Goal: Obtain resource: Download file/media

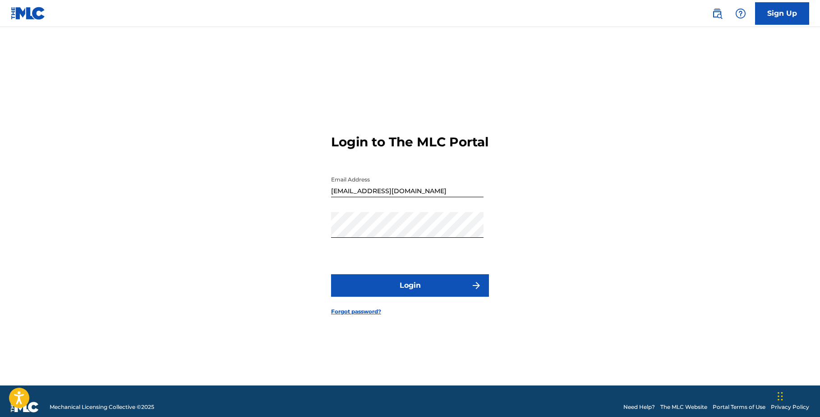
click at [380, 294] on button "Login" at bounding box center [410, 286] width 158 height 23
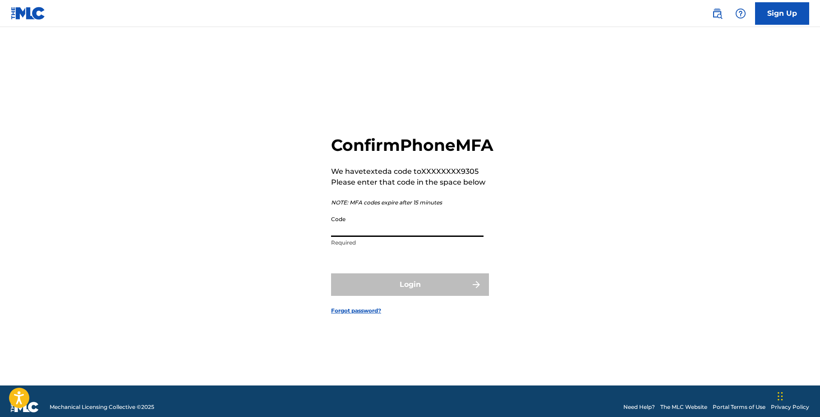
click at [397, 237] on input "Code" at bounding box center [407, 224] width 152 height 26
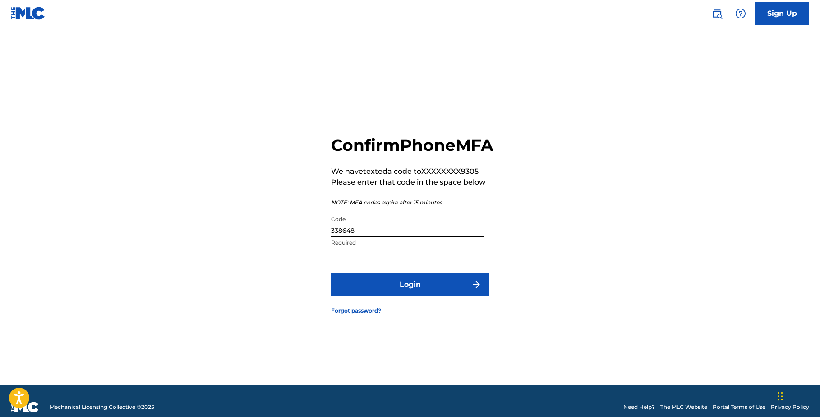
type input "338648"
click at [409, 285] on button "Login" at bounding box center [410, 285] width 158 height 23
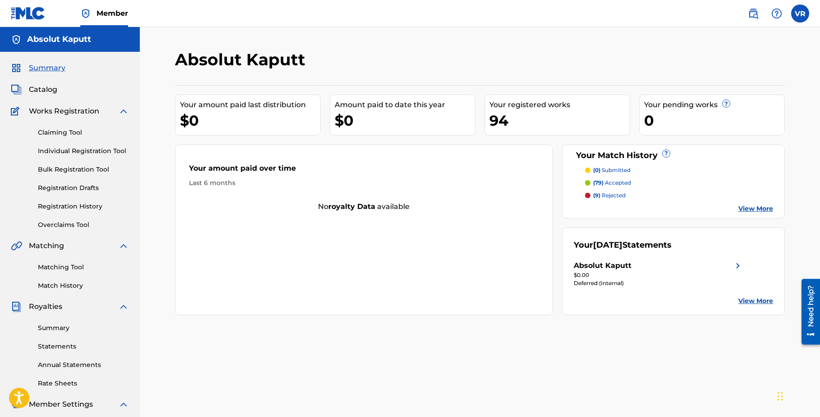
click at [69, 135] on link "Claiming Tool" at bounding box center [83, 132] width 91 height 9
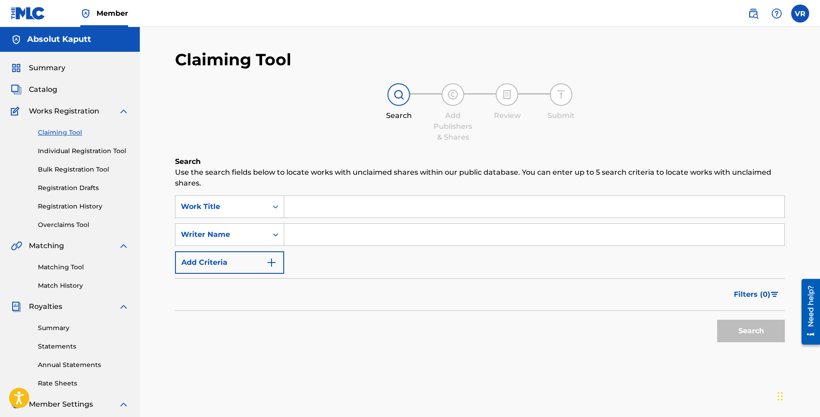
click at [321, 214] on input "Search Form" at bounding box center [534, 207] width 500 height 22
type input "All men must die"
click at [717, 320] on button "Search" at bounding box center [751, 331] width 68 height 23
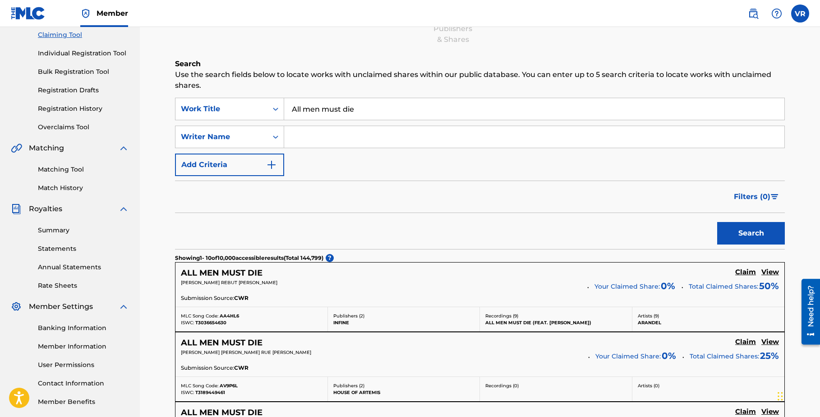
scroll to position [90, 0]
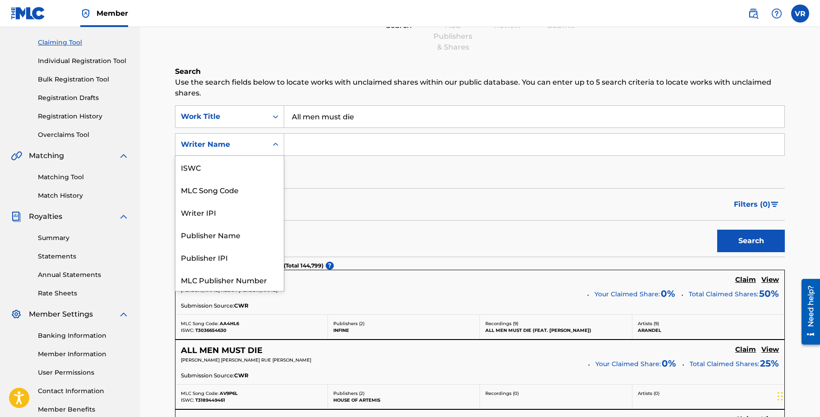
click at [259, 149] on div "Writer Name" at bounding box center [221, 144] width 81 height 11
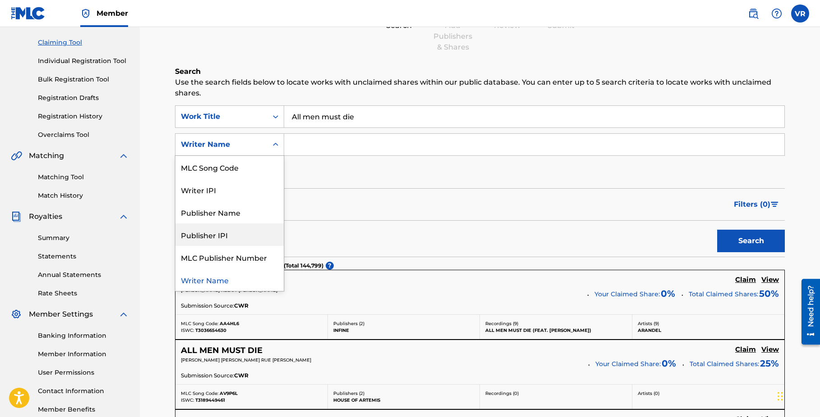
click at [341, 149] on input "Search Form" at bounding box center [534, 145] width 500 height 22
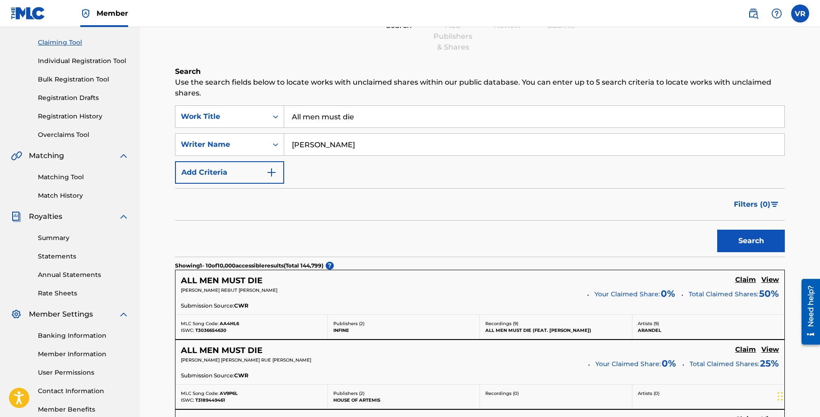
type input "[PERSON_NAME]"
click at [717, 230] on button "Search" at bounding box center [751, 241] width 68 height 23
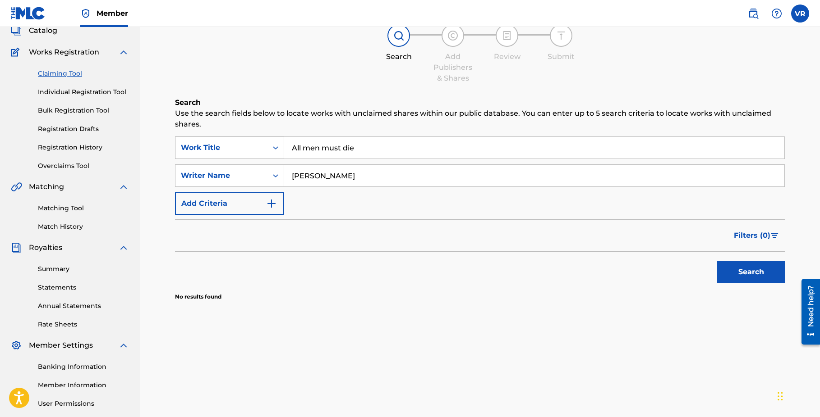
scroll to position [6, 0]
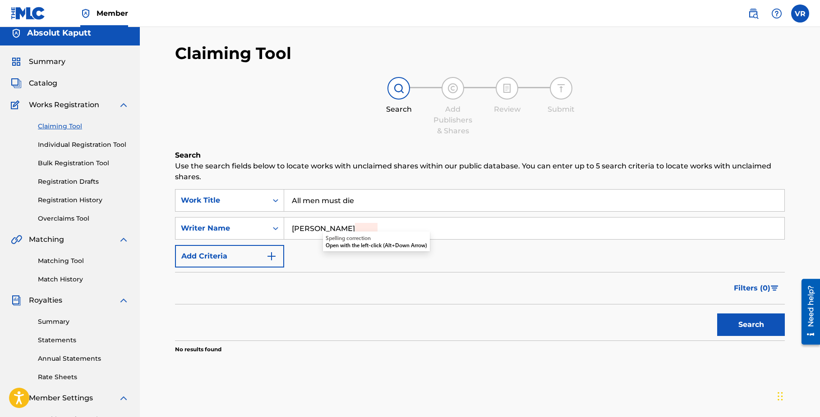
click at [72, 163] on link "Bulk Registration Tool" at bounding box center [83, 163] width 91 height 9
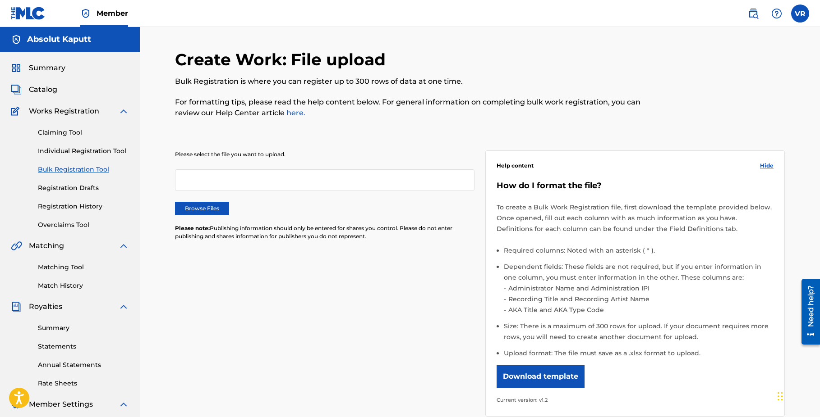
click at [547, 374] on button "Download template" at bounding box center [540, 377] width 88 height 23
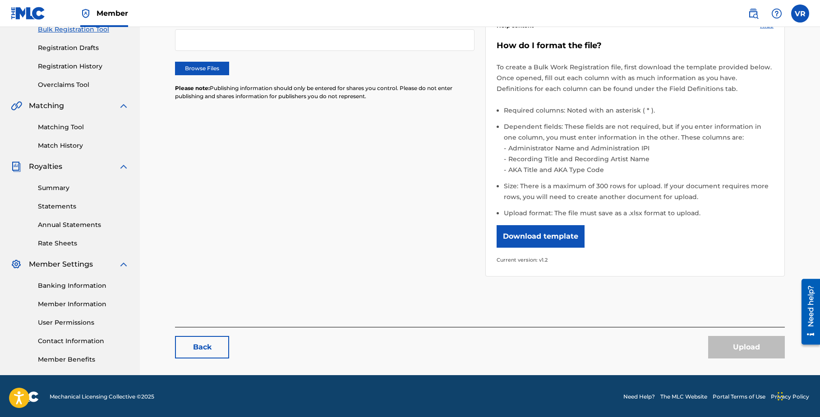
scroll to position [142, 0]
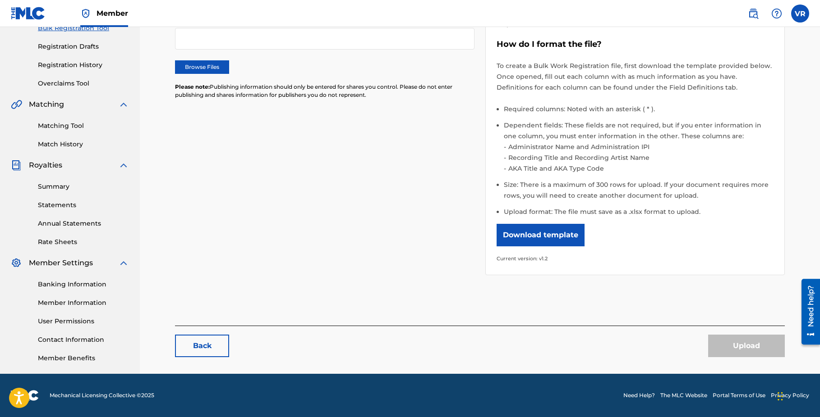
click at [66, 302] on link "Member Information" at bounding box center [83, 302] width 91 height 9
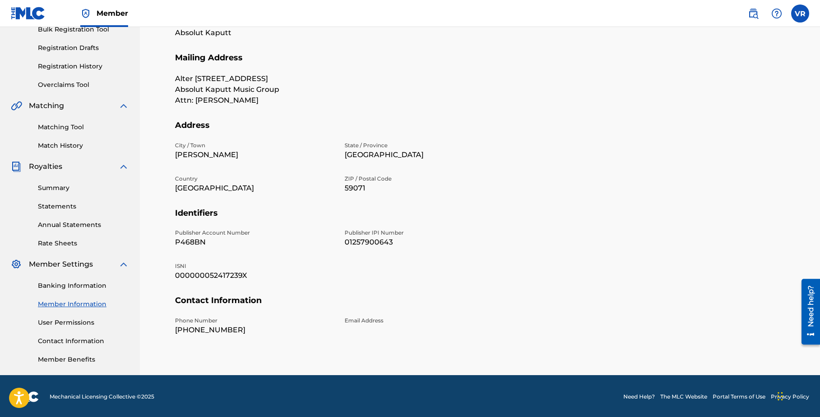
scroll to position [142, 0]
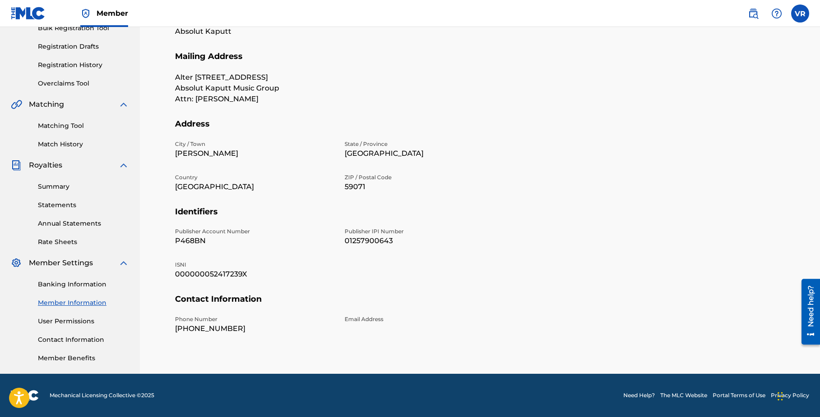
click at [201, 242] on p "P468BN" at bounding box center [254, 241] width 159 height 11
copy p "P468BN"
